Goal: Task Accomplishment & Management: Complete application form

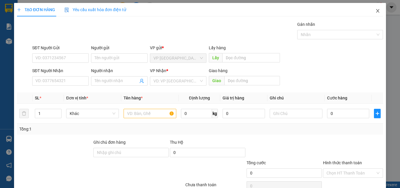
click at [376, 10] on icon "close" at bounding box center [378, 11] width 5 height 5
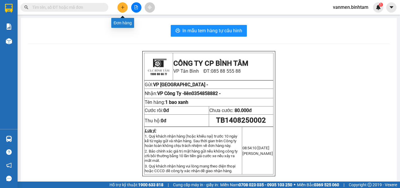
click at [121, 8] on icon "plus" at bounding box center [123, 7] width 4 height 4
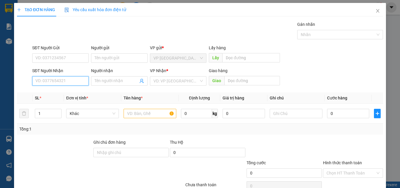
click at [54, 83] on input "SĐT Người Nhận" at bounding box center [60, 80] width 57 height 9
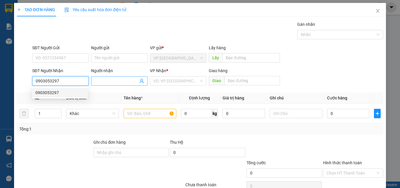
type input "0903053297"
click at [105, 78] on input "Người nhận" at bounding box center [117, 81] width 44 height 6
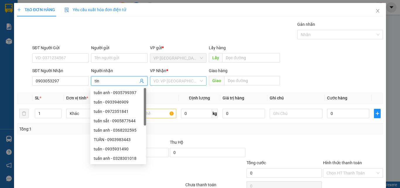
type input "tin"
click at [157, 82] on input "search" at bounding box center [176, 81] width 45 height 9
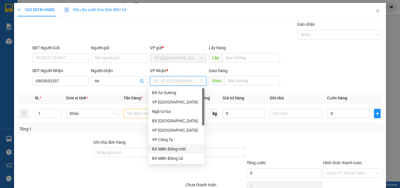
scroll to position [19, 0]
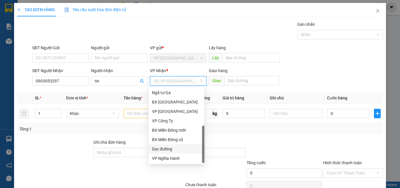
click at [163, 145] on div "Dọc đường" at bounding box center [177, 148] width 56 height 9
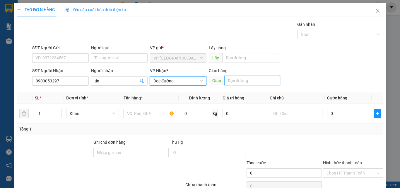
click at [236, 82] on input "text" at bounding box center [253, 80] width 56 height 9
type input "tt cho [DEMOGRAPHIC_DATA]"
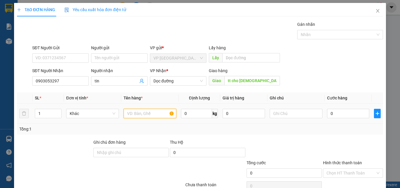
click at [141, 112] on input "text" at bounding box center [150, 113] width 53 height 9
type input "1 túm xang"
click at [342, 112] on input "0" at bounding box center [348, 113] width 42 height 9
type input "7"
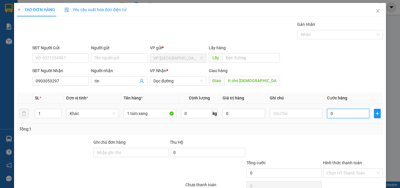
type input "7"
type input "70"
type input "700"
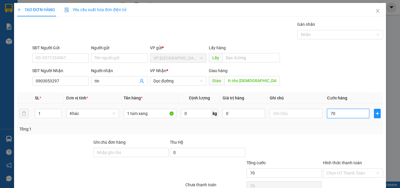
type input "700"
type input "7.000"
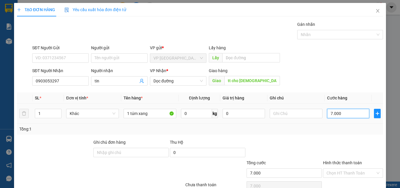
type input "70.000"
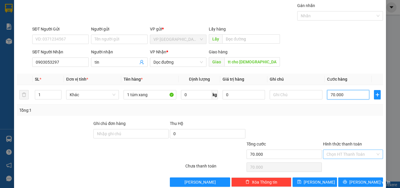
scroll to position [29, 0]
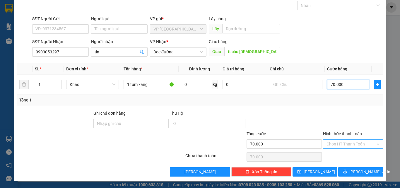
type input "70.000"
click at [344, 141] on input "Hình thức thanh toán" at bounding box center [351, 144] width 49 height 9
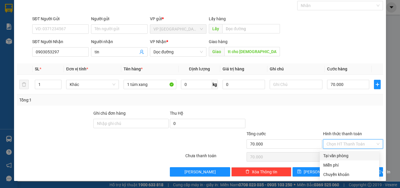
click at [342, 158] on div "Tại văn phòng" at bounding box center [350, 155] width 52 height 6
type input "0"
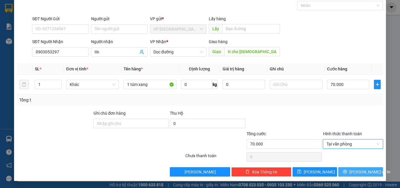
click at [356, 171] on span "[PERSON_NAME] và In" at bounding box center [370, 172] width 41 height 6
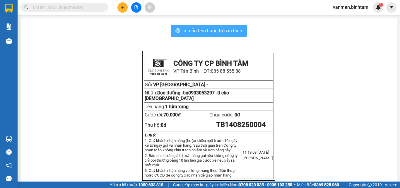
click at [205, 35] on button "In mẫu tem hàng tự cấu hình" at bounding box center [209, 31] width 76 height 12
click at [215, 33] on span "In mẫu tem hàng tự cấu hình" at bounding box center [213, 30] width 60 height 7
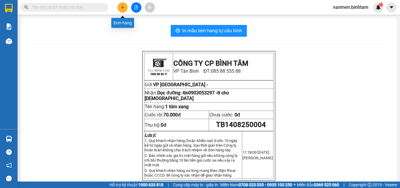
click at [125, 7] on button at bounding box center [123, 7] width 10 height 10
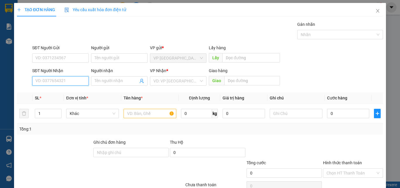
click at [47, 79] on input "SĐT Người Nhận" at bounding box center [60, 80] width 57 height 9
type input "0848515279"
click at [55, 92] on div "0848515279 - cô liên cty" at bounding box center [59, 92] width 49 height 6
type input "cô liên cty"
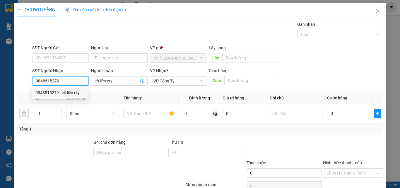
type input "300.000"
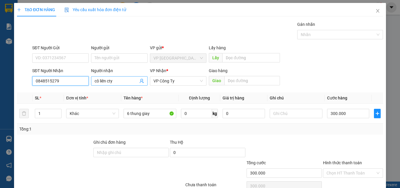
type input "0848515279"
click at [119, 80] on input "cô liên cty" at bounding box center [117, 81] width 44 height 6
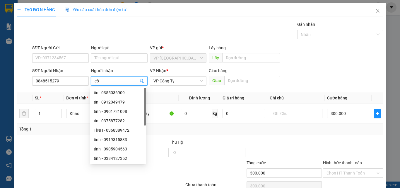
type input "c"
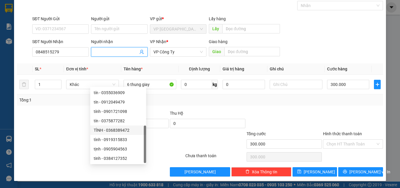
scroll to position [19, 0]
click at [52, 144] on div at bounding box center [69, 140] width 107 height 21
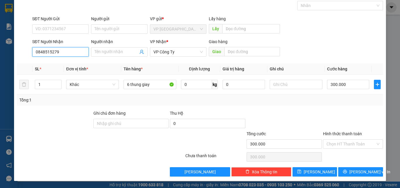
click at [63, 51] on input "0848515279" at bounding box center [60, 51] width 57 height 9
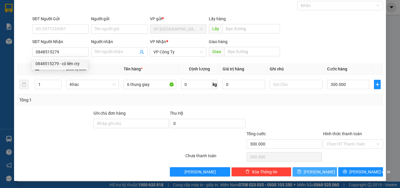
click at [302, 171] on icon "save" at bounding box center [300, 171] width 4 height 4
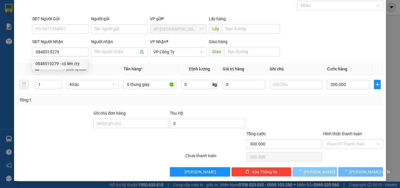
type input "0"
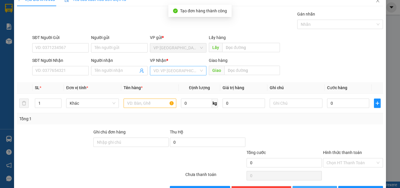
scroll to position [0, 0]
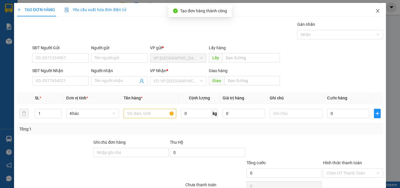
click at [376, 10] on icon "close" at bounding box center [378, 11] width 5 height 5
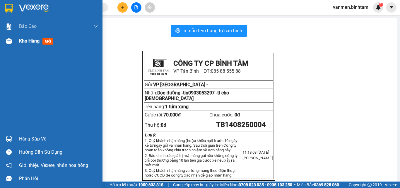
click at [9, 41] on img at bounding box center [9, 41] width 6 height 6
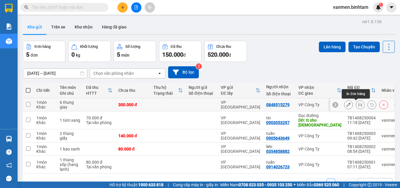
click at [358, 104] on icon at bounding box center [360, 105] width 4 height 4
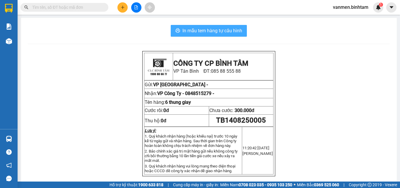
click at [211, 27] on button "In mẫu tem hàng tự cấu hình" at bounding box center [209, 31] width 76 height 12
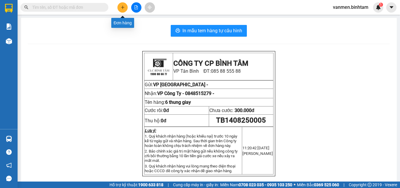
click at [121, 9] on icon "plus" at bounding box center [123, 7] width 4 height 4
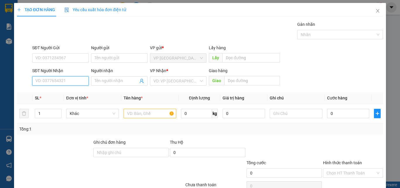
click at [34, 80] on input "SĐT Người Nhận" at bounding box center [60, 80] width 57 height 9
type input "0988174828"
click at [59, 94] on div "0988174828 - phu" at bounding box center [59, 92] width 49 height 6
type input "phu"
type input "đưc phô"
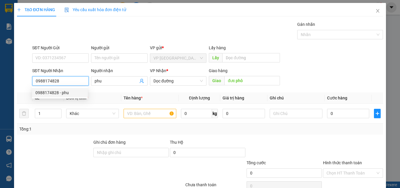
type input "80.000"
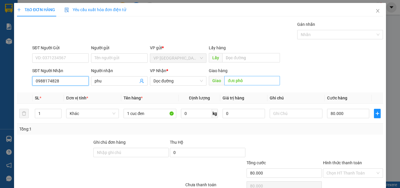
type input "0988174828"
click at [255, 82] on input "đưc phô" at bounding box center [253, 80] width 56 height 9
type input "sông vệ"
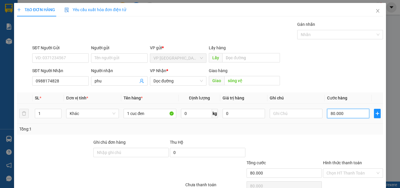
click at [342, 113] on input "80.000" at bounding box center [348, 113] width 42 height 9
type input "0"
click at [327, 113] on input "0" at bounding box center [348, 113] width 42 height 9
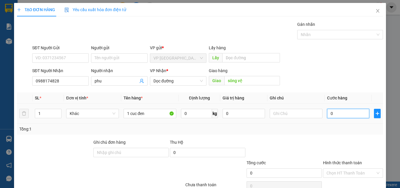
type input "10"
type input "100"
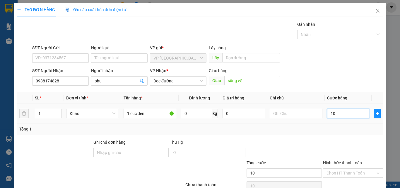
type input "100"
type input "1.000"
type input "10.000"
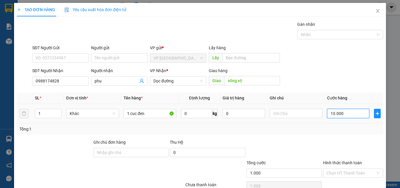
type input "10.000"
type input "100.000"
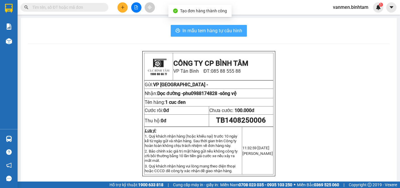
click at [210, 30] on span "In mẫu tem hàng tự cấu hình" at bounding box center [213, 30] width 60 height 7
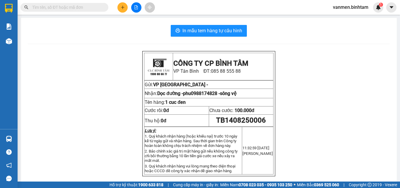
click at [126, 6] on button at bounding box center [123, 7] width 10 height 10
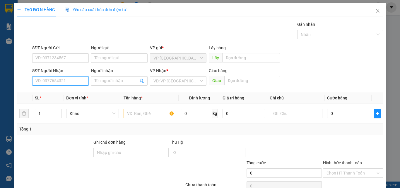
click at [63, 82] on input "SĐT Người Nhận" at bounding box center [60, 80] width 57 height 9
type input "0385142141"
click at [97, 79] on input "Người nhận" at bounding box center [117, 81] width 44 height 6
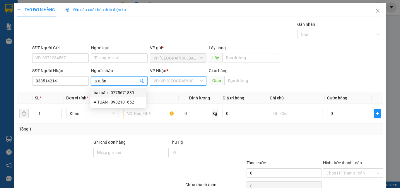
type input "a tuấn"
click at [170, 79] on input "search" at bounding box center [176, 81] width 45 height 9
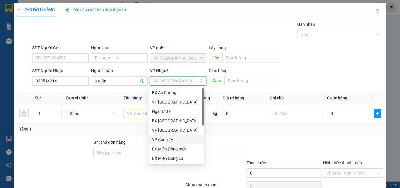
click at [162, 136] on div "VP Công Ty" at bounding box center [177, 139] width 56 height 9
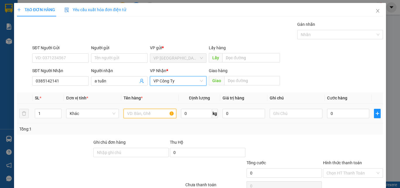
click at [141, 111] on input "text" at bounding box center [150, 113] width 53 height 9
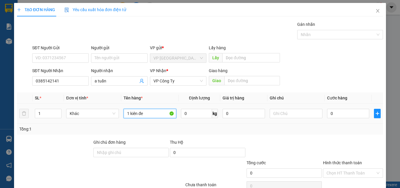
type input "1 kiên đen"
click at [342, 115] on input "0" at bounding box center [348, 113] width 42 height 9
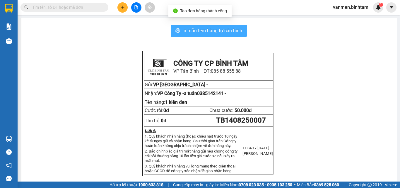
click at [197, 34] on span "In mẫu tem hàng tự cấu hình" at bounding box center [213, 30] width 60 height 7
